Goal: Task Accomplishment & Management: Use online tool/utility

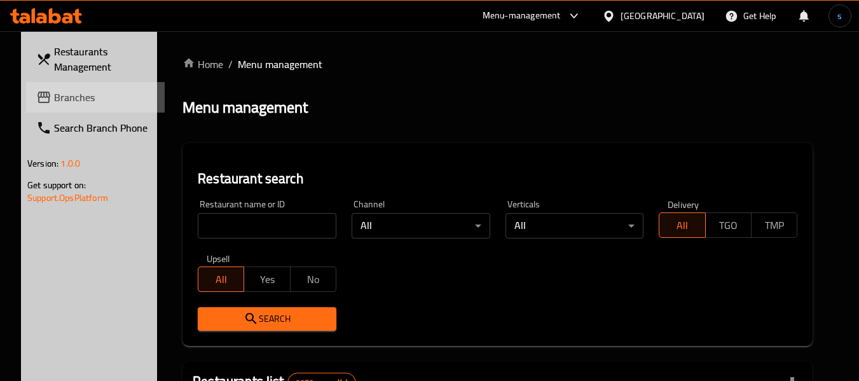
click at [59, 95] on span "Branches" at bounding box center [104, 97] width 100 height 15
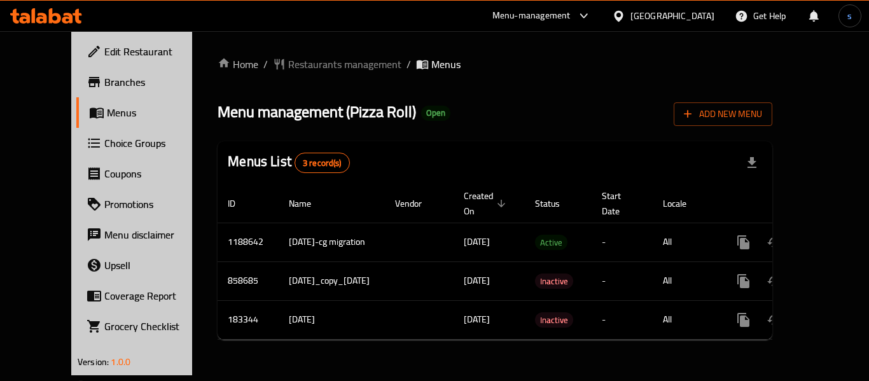
click at [104, 143] on span "Choice Groups" at bounding box center [155, 142] width 102 height 15
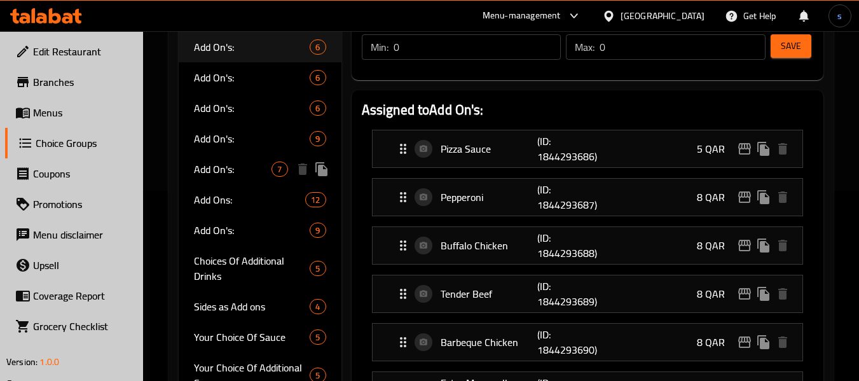
scroll to position [318, 0]
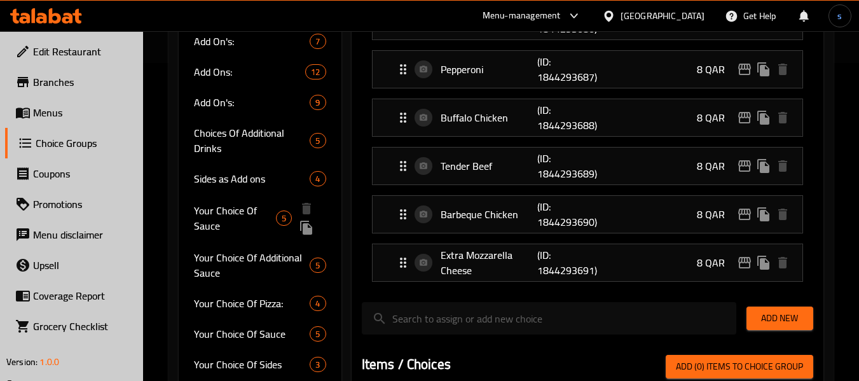
click at [230, 215] on span "Your Choice Of Sauce" at bounding box center [235, 218] width 82 height 31
type input "Your Choice Of Sauce"
type input "اختيارك من الصلصة"
type input "1"
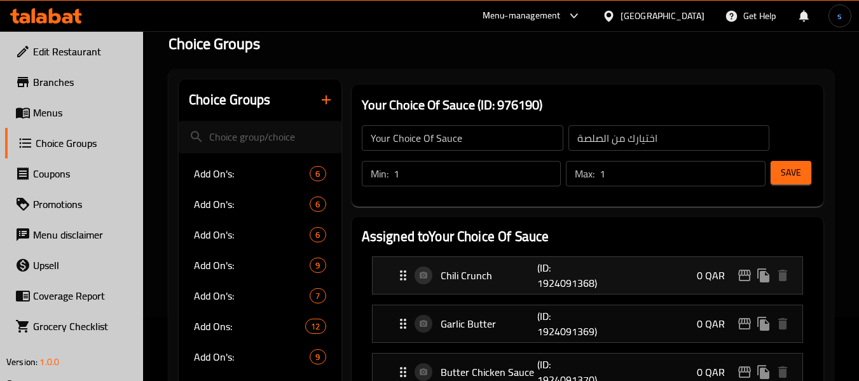
scroll to position [127, 0]
